Goal: Information Seeking & Learning: Learn about a topic

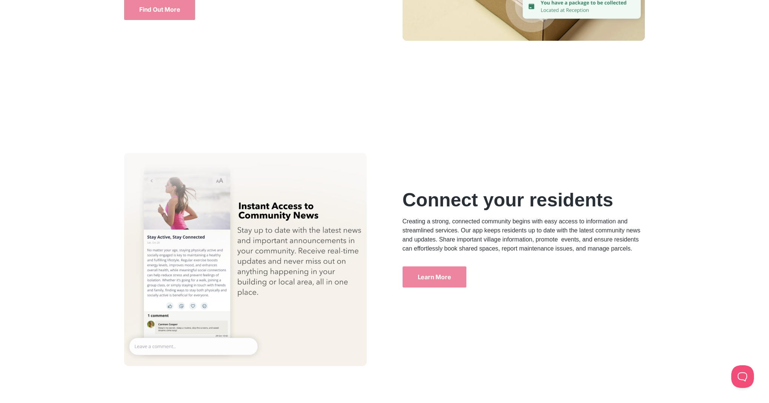
scroll to position [2413, 0]
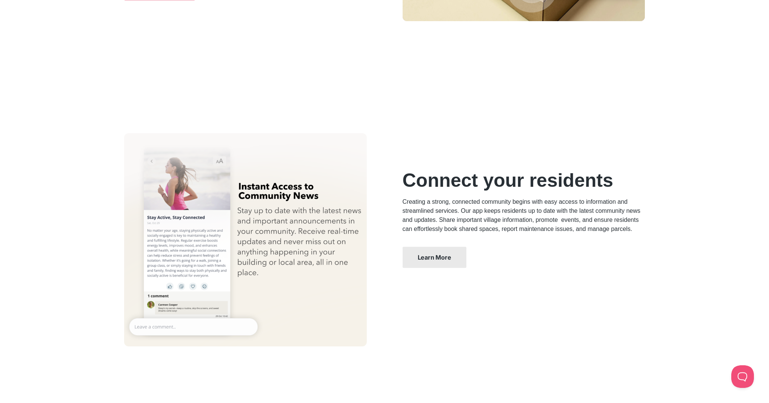
click at [448, 257] on span "Learn More" at bounding box center [434, 257] width 34 height 6
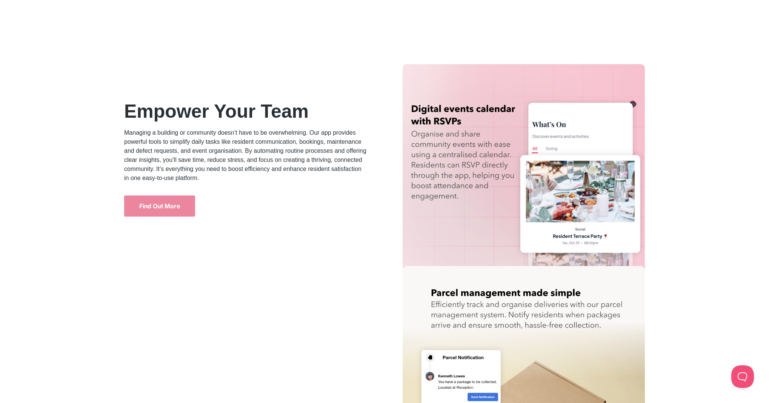
scroll to position [1700, 0]
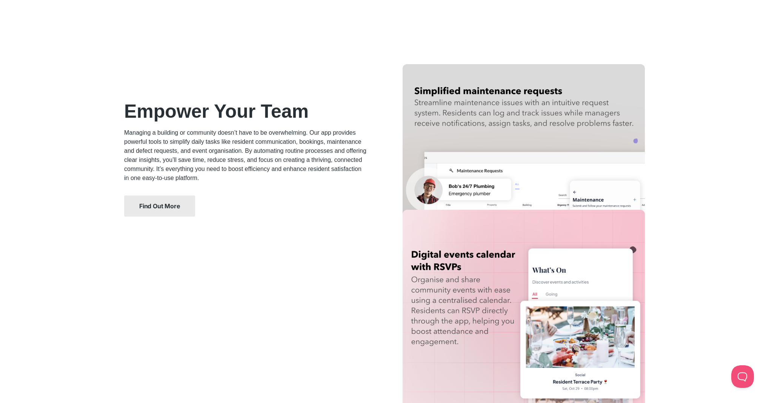
click at [184, 204] on link "Find Out More" at bounding box center [159, 205] width 71 height 21
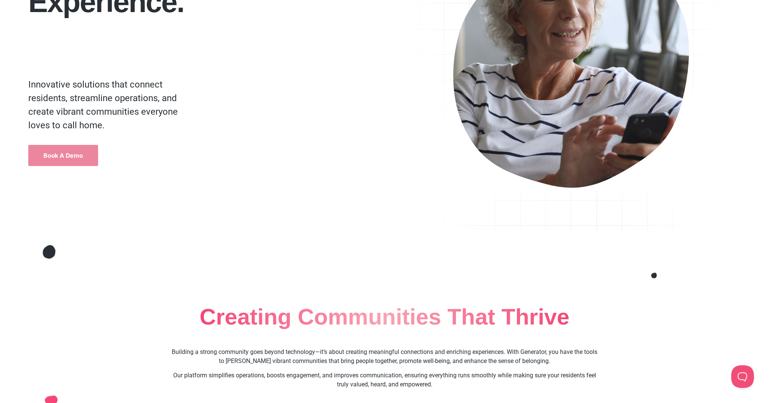
scroll to position [0, 0]
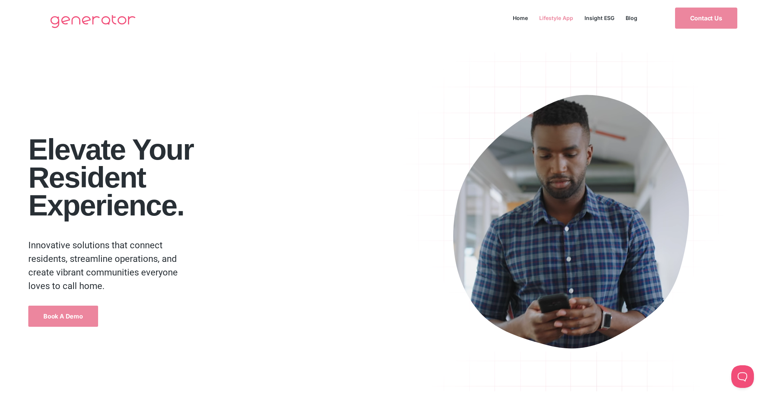
click at [555, 20] on link "Lifestyle App" at bounding box center [555, 18] width 45 height 10
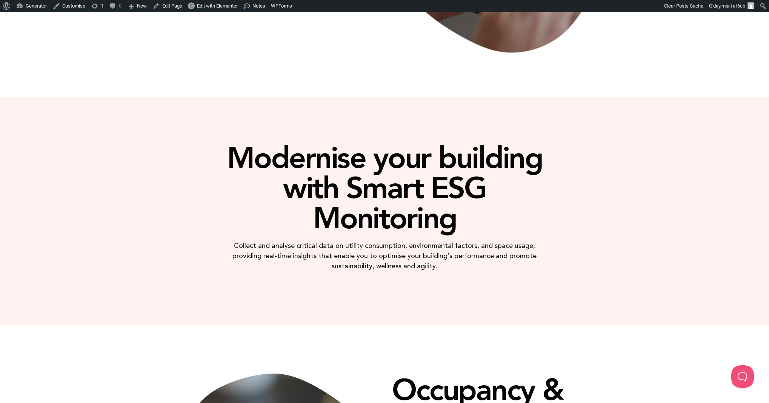
scroll to position [250, 0]
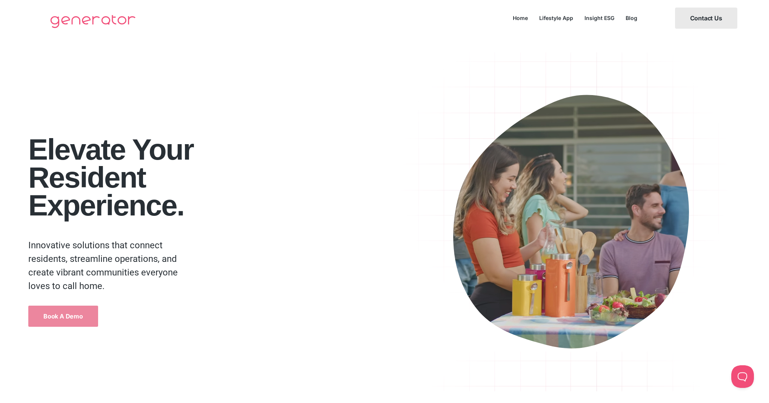
click at [712, 17] on span "Contact Us" at bounding box center [706, 18] width 32 height 6
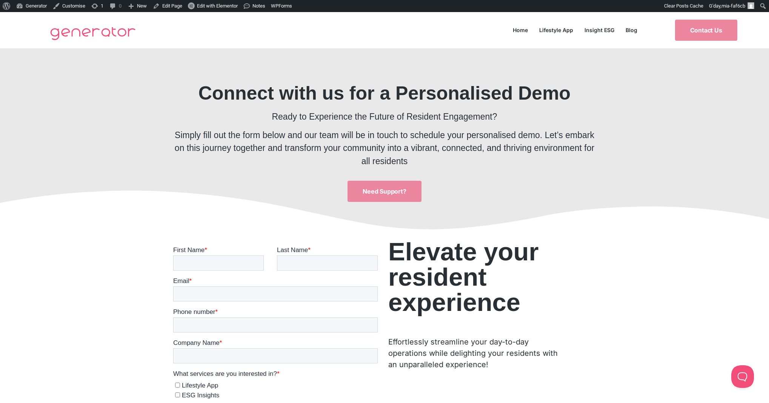
click at [121, 30] on img at bounding box center [92, 33] width 93 height 30
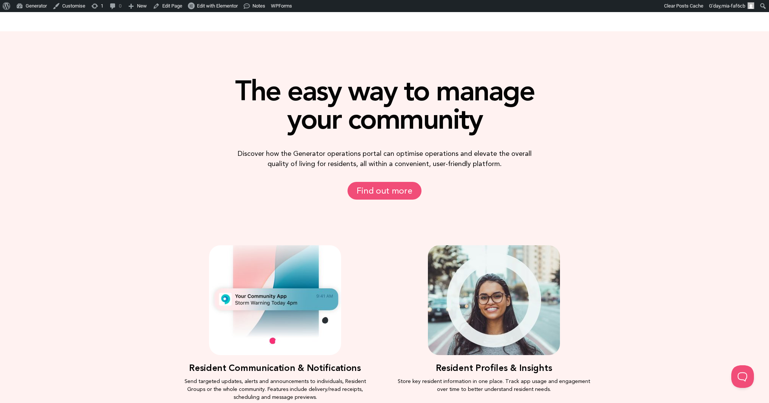
scroll to position [451, 0]
